Goal: Task Accomplishment & Management: Manage account settings

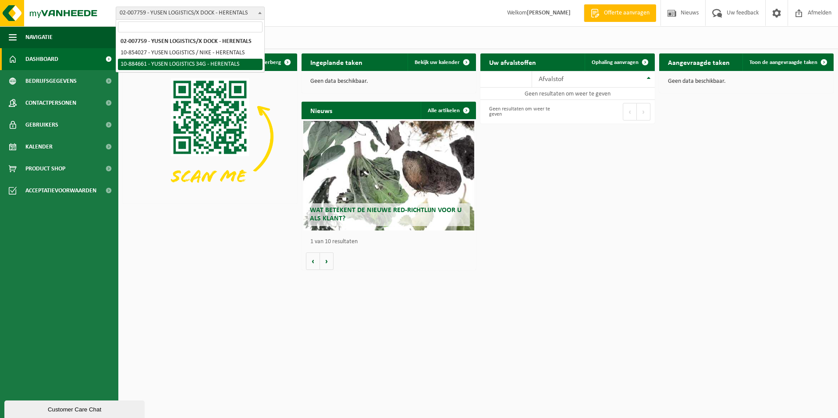
select select "111971"
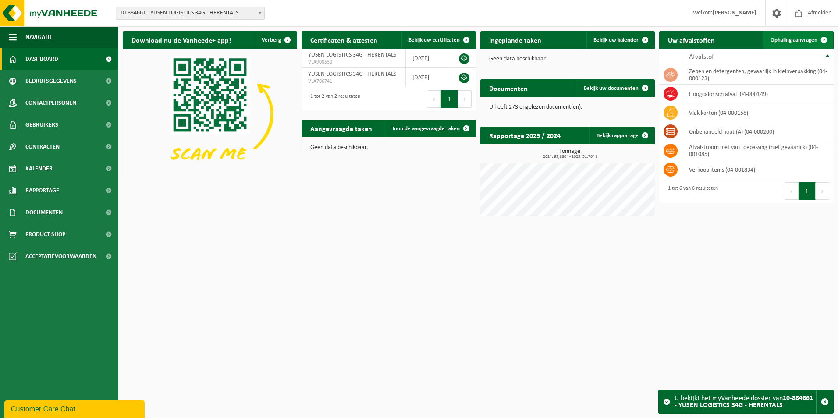
click at [790, 41] on span "Ophaling aanvragen" at bounding box center [794, 40] width 47 height 6
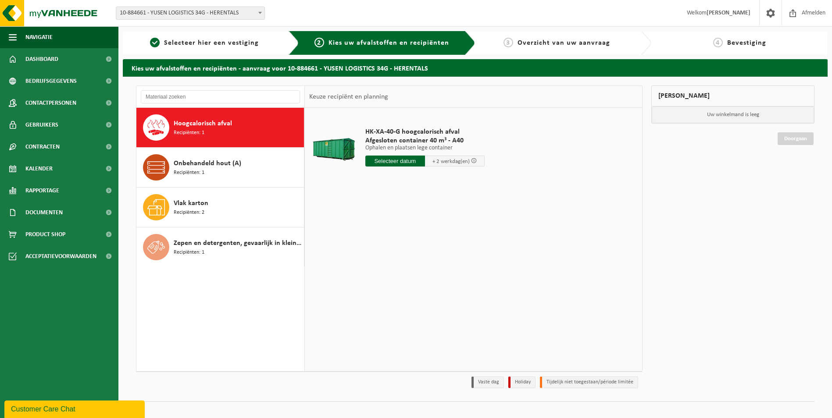
click at [393, 162] on input "text" at bounding box center [395, 161] width 60 height 11
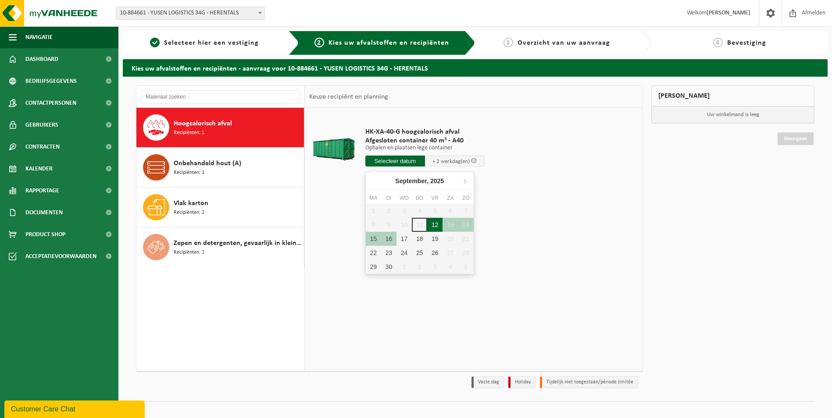
click at [435, 224] on div "12" at bounding box center [434, 225] width 15 height 14
type input "Van 2025-09-12"
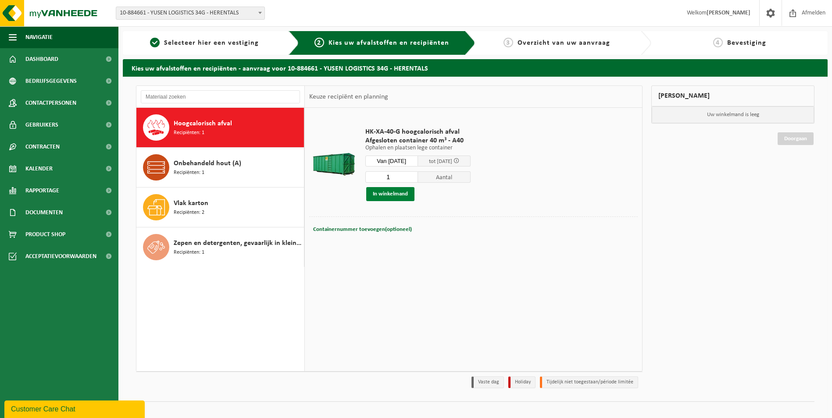
click at [386, 195] on button "In winkelmand" at bounding box center [390, 194] width 48 height 14
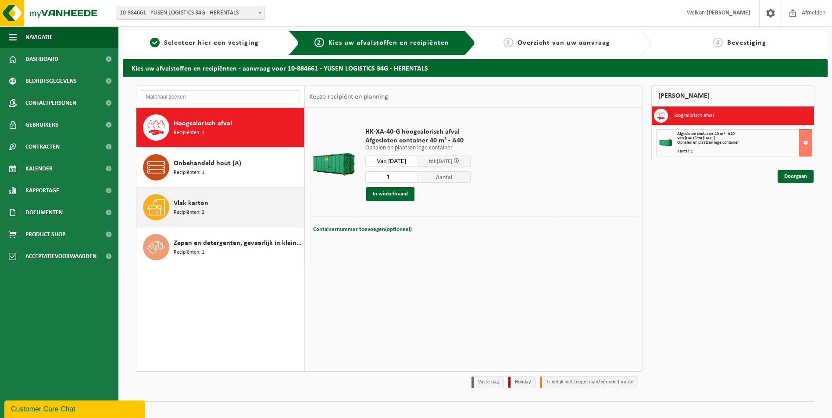
click at [202, 209] on span "Recipiënten: 2" at bounding box center [189, 213] width 31 height 8
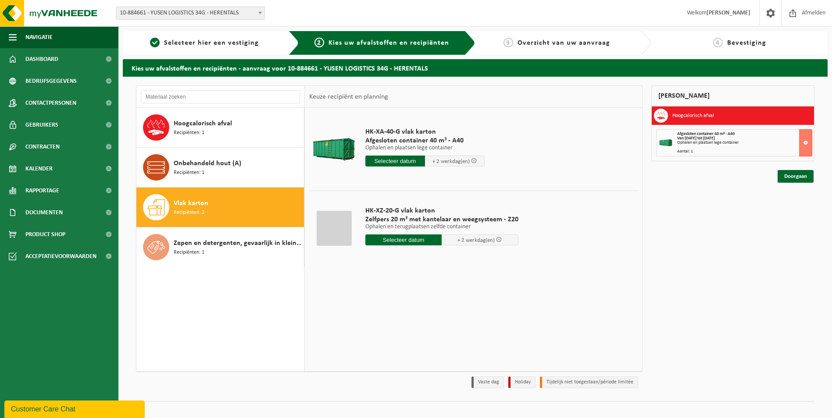
click at [401, 158] on input "text" at bounding box center [395, 161] width 60 height 11
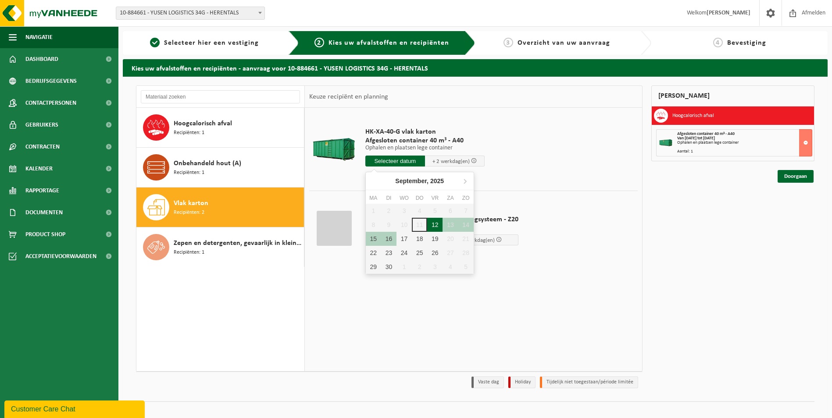
click at [432, 227] on div "12" at bounding box center [434, 225] width 15 height 14
type input "Van 2025-09-12"
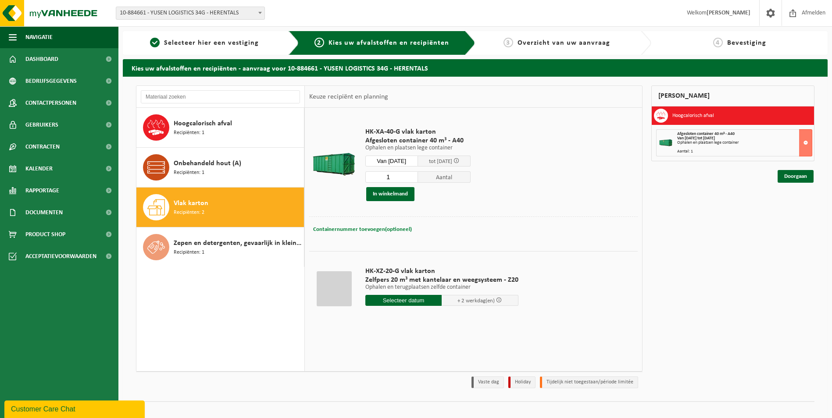
click at [344, 228] on span "Containernummer toevoegen(optioneel)" at bounding box center [362, 230] width 99 height 6
type input "A40-133"
click at [528, 245] on td "Containernummer toevoegen(optioneel) Annuleren A40-133" at bounding box center [473, 232] width 328 height 31
click at [395, 194] on button "In winkelmand" at bounding box center [390, 194] width 48 height 14
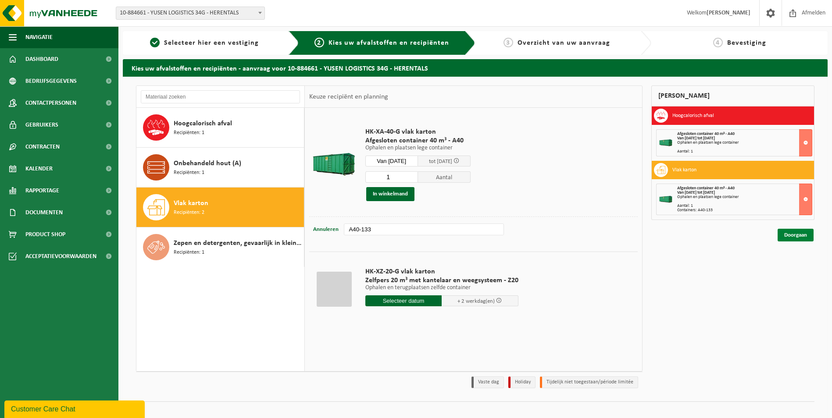
click at [798, 235] on link "Doorgaan" at bounding box center [795, 235] width 36 height 13
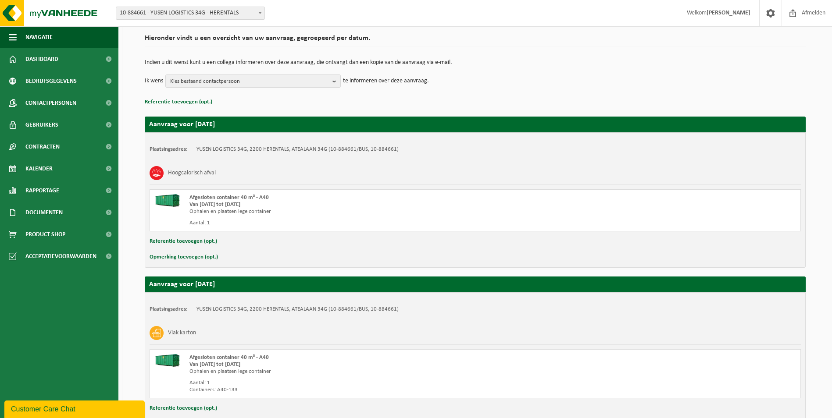
scroll to position [125, 0]
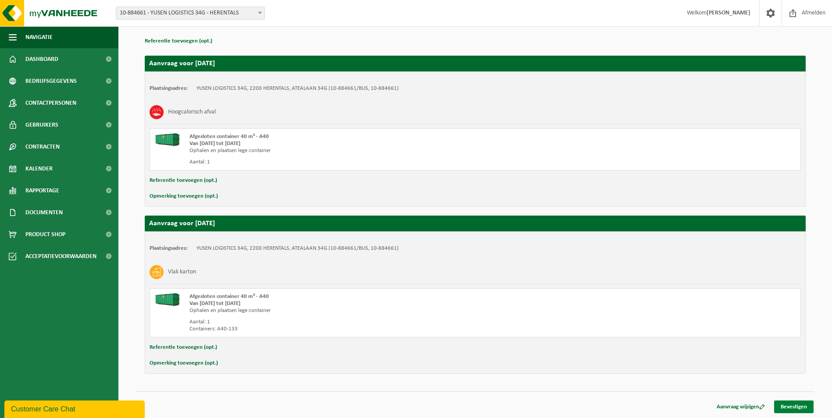
click at [796, 409] on link "Bevestigen" at bounding box center [793, 407] width 39 height 13
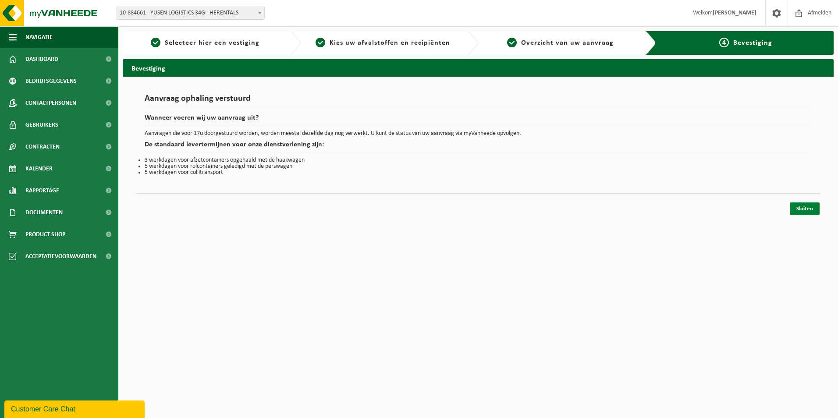
click at [810, 211] on link "Sluiten" at bounding box center [805, 209] width 30 height 13
